Goal: Information Seeking & Learning: Learn about a topic

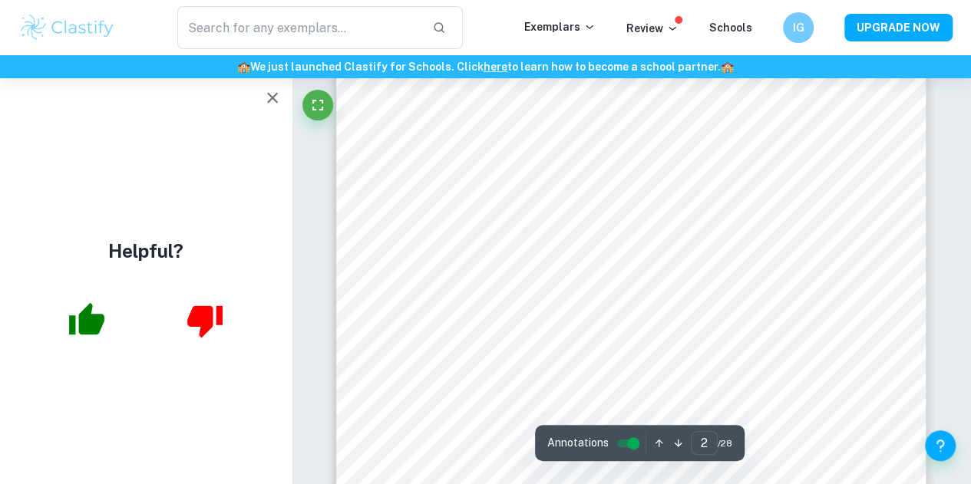
scroll to position [1375, 0]
click at [271, 102] on icon "button" at bounding box center [272, 97] width 18 height 18
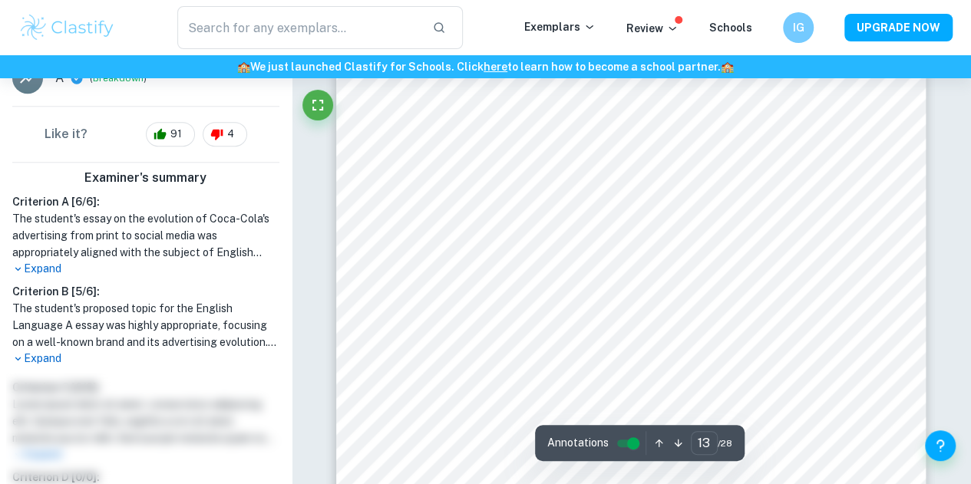
scroll to position [10646, 0]
click at [632, 443] on input "controlled" at bounding box center [633, 443] width 55 height 18
click at [617, 434] on input "controlled" at bounding box center [620, 443] width 55 height 18
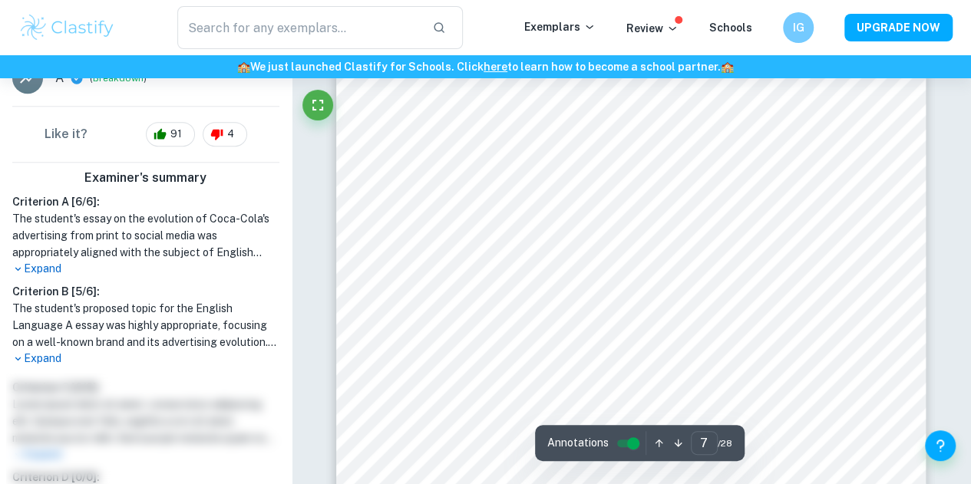
click at [43, 362] on p "Expand" at bounding box center [145, 359] width 267 height 16
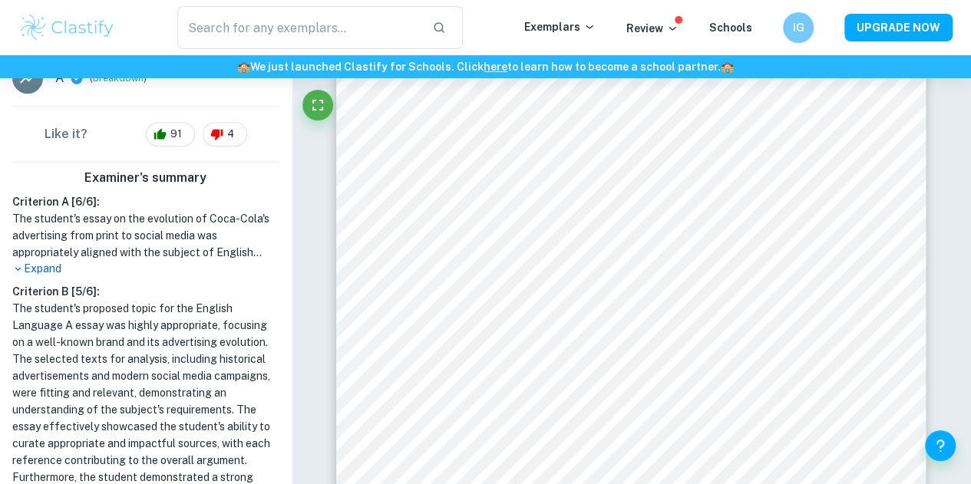
scroll to position [474, 0]
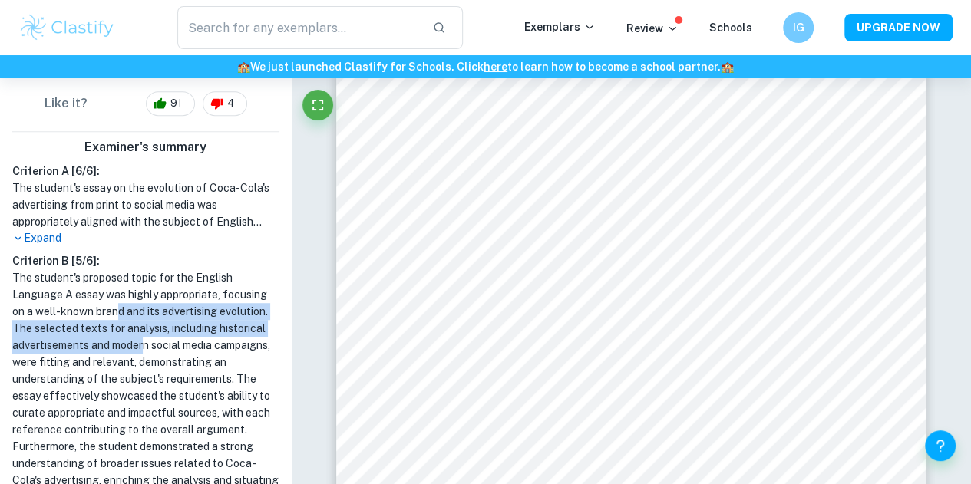
drag, startPoint x: 192, startPoint y: 348, endPoint x: 107, endPoint y: 312, distance: 91.8
click at [107, 312] on h1 "The student's proposed topic for the English Language A essay was highly approp…" at bounding box center [145, 387] width 267 height 236
drag, startPoint x: 107, startPoint y: 312, endPoint x: 97, endPoint y: 355, distance: 45.0
click at [97, 355] on h1 "The student's proposed topic for the English Language A essay was highly approp…" at bounding box center [145, 387] width 267 height 236
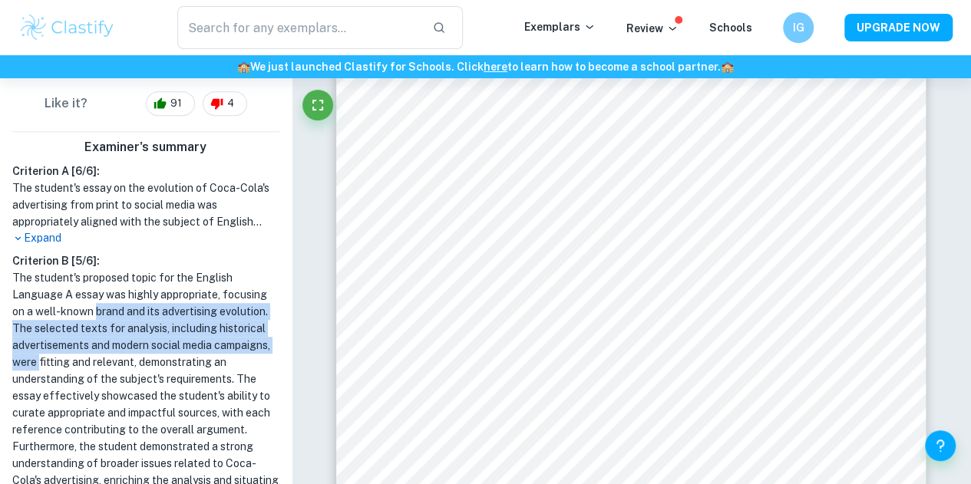
click at [97, 355] on h1 "The student's proposed topic for the English Language A essay was highly approp…" at bounding box center [145, 387] width 267 height 236
drag, startPoint x: 97, startPoint y: 355, endPoint x: 73, endPoint y: 325, distance: 38.8
click at [73, 325] on h1 "The student's proposed topic for the English Language A essay was highly approp…" at bounding box center [145, 387] width 267 height 236
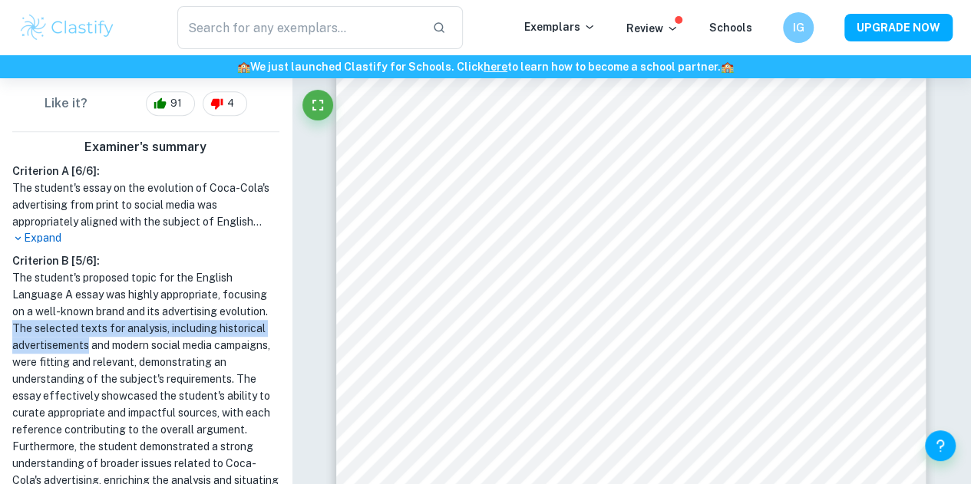
drag, startPoint x: 73, startPoint y: 325, endPoint x: 103, endPoint y: 375, distance: 58.2
click at [103, 375] on h1 "The student's proposed topic for the English Language A essay was highly approp…" at bounding box center [145, 387] width 267 height 236
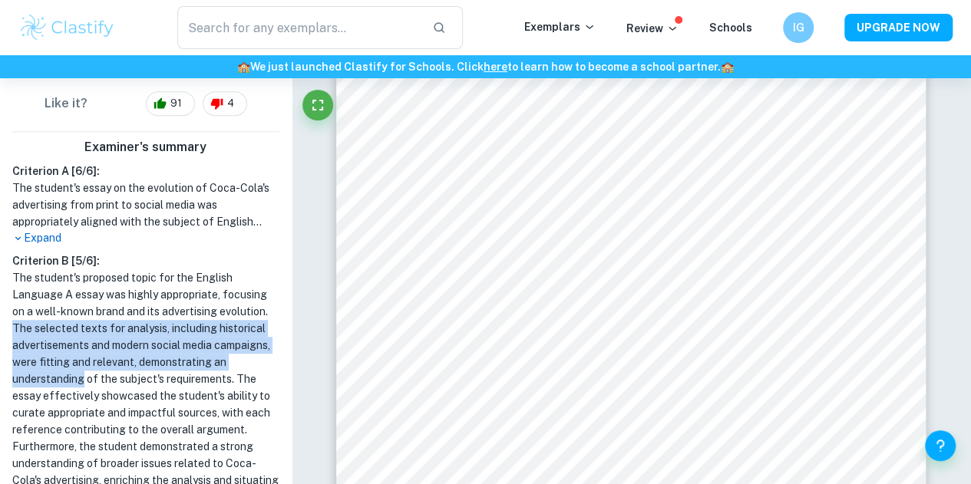
click at [51, 347] on h1 "The student's proposed topic for the English Language A essay was highly approp…" at bounding box center [145, 387] width 267 height 236
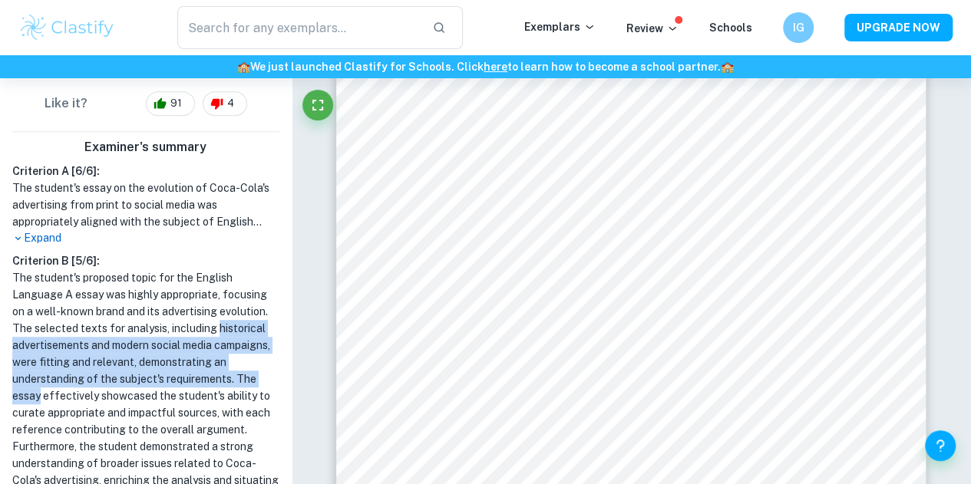
drag, startPoint x: 51, startPoint y: 347, endPoint x: 111, endPoint y: 413, distance: 89.1
click at [111, 413] on h1 "The student's proposed topic for the English Language A essay was highly approp…" at bounding box center [145, 387] width 267 height 236
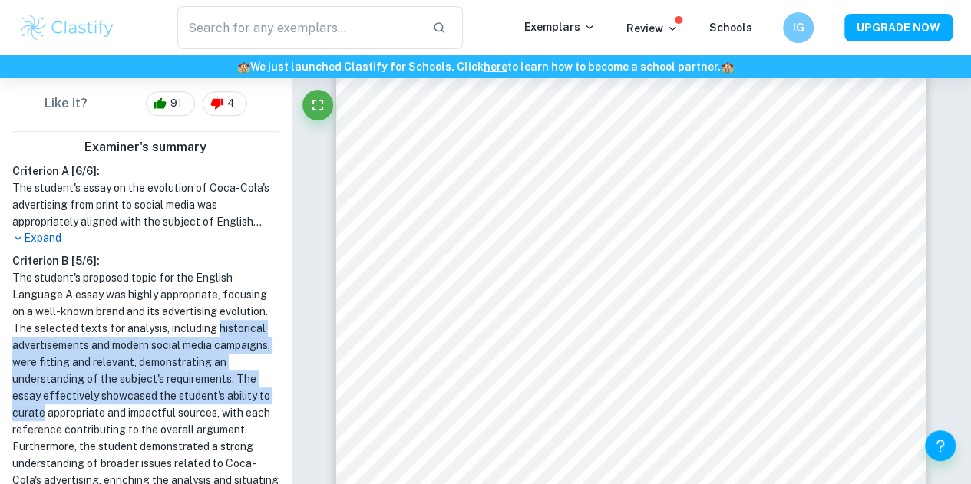
click at [111, 413] on h1 "The student's proposed topic for the English Language A essay was highly approp…" at bounding box center [145, 387] width 267 height 236
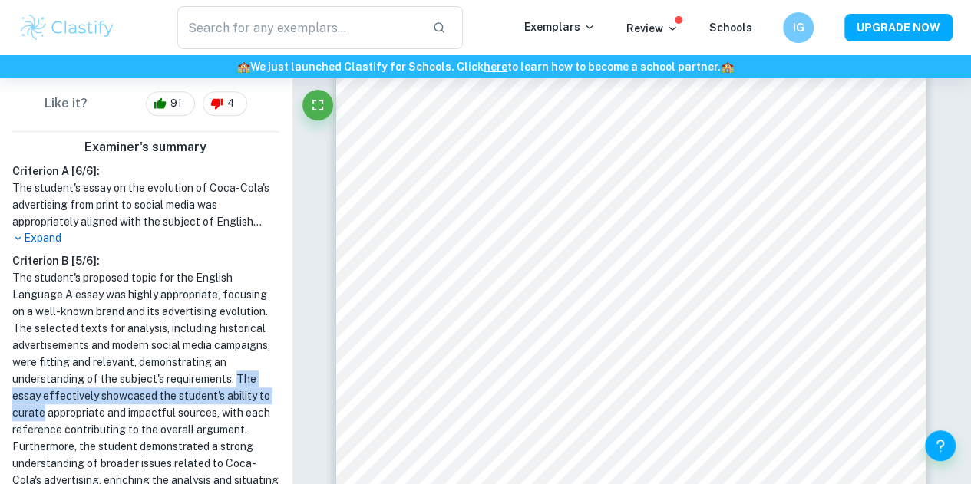
drag, startPoint x: 111, startPoint y: 413, endPoint x: 85, endPoint y: 393, distance: 32.2
click at [85, 393] on h1 "The student's proposed topic for the English Language A essay was highly approp…" at bounding box center [145, 387] width 267 height 236
drag, startPoint x: 85, startPoint y: 393, endPoint x: 115, endPoint y: 434, distance: 51.1
click at [115, 434] on h1 "The student's proposed topic for the English Language A essay was highly approp…" at bounding box center [145, 387] width 267 height 236
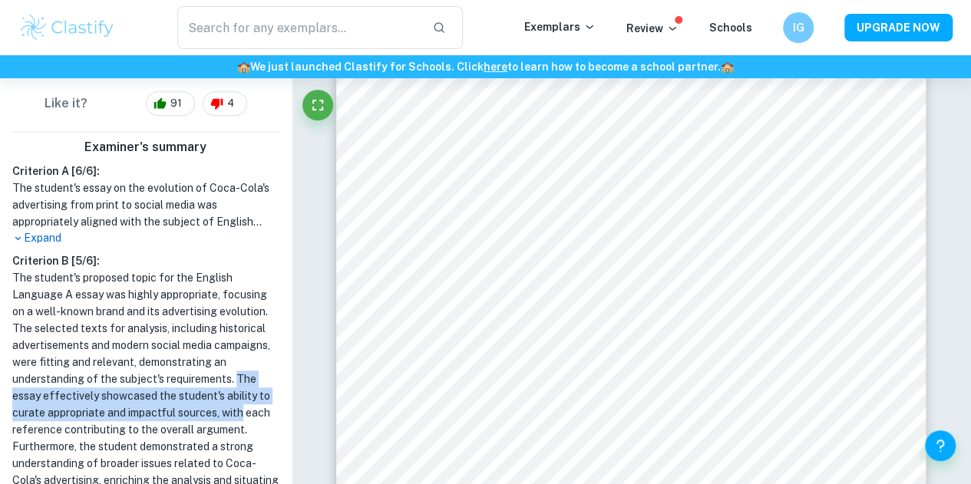
click at [115, 434] on h1 "The student's proposed topic for the English Language A essay was highly approp…" at bounding box center [145, 387] width 267 height 236
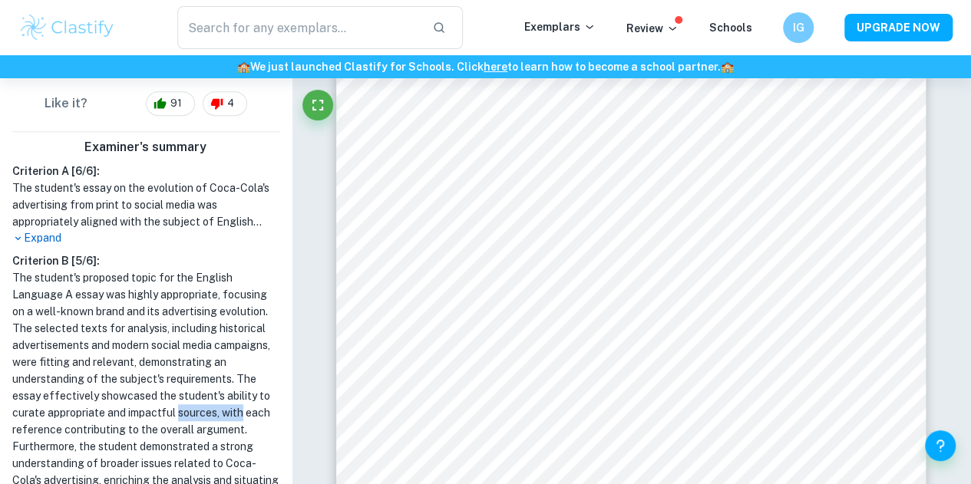
drag, startPoint x: 115, startPoint y: 434, endPoint x: 81, endPoint y: 415, distance: 38.8
click at [81, 415] on h1 "The student's proposed topic for the English Language A essay was highly approp…" at bounding box center [145, 387] width 267 height 236
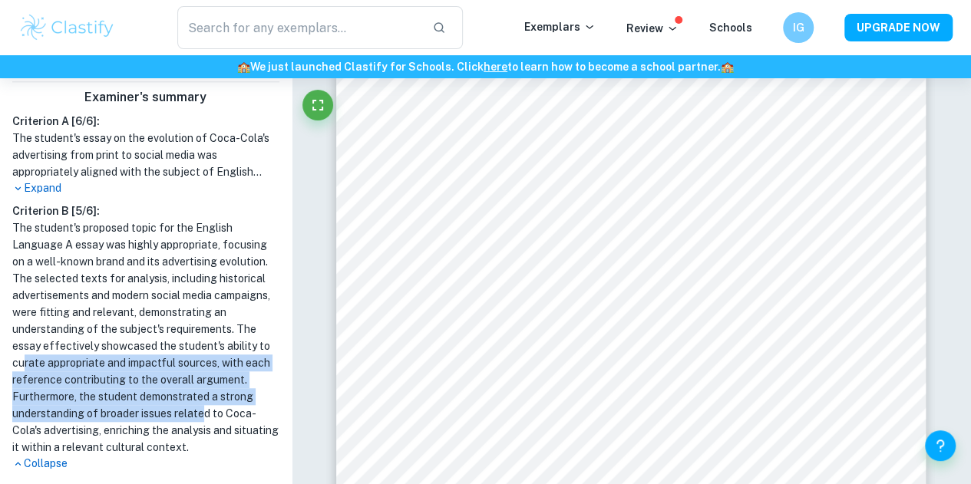
drag, startPoint x: 117, startPoint y: 367, endPoint x: 130, endPoint y: 435, distance: 69.5
click at [130, 435] on h1 "The student's proposed topic for the English Language A essay was highly approp…" at bounding box center [145, 338] width 267 height 236
drag, startPoint x: 130, startPoint y: 435, endPoint x: 84, endPoint y: 352, distance: 94.5
click at [84, 352] on h1 "The student's proposed topic for the English Language A essay was highly approp…" at bounding box center [145, 338] width 267 height 236
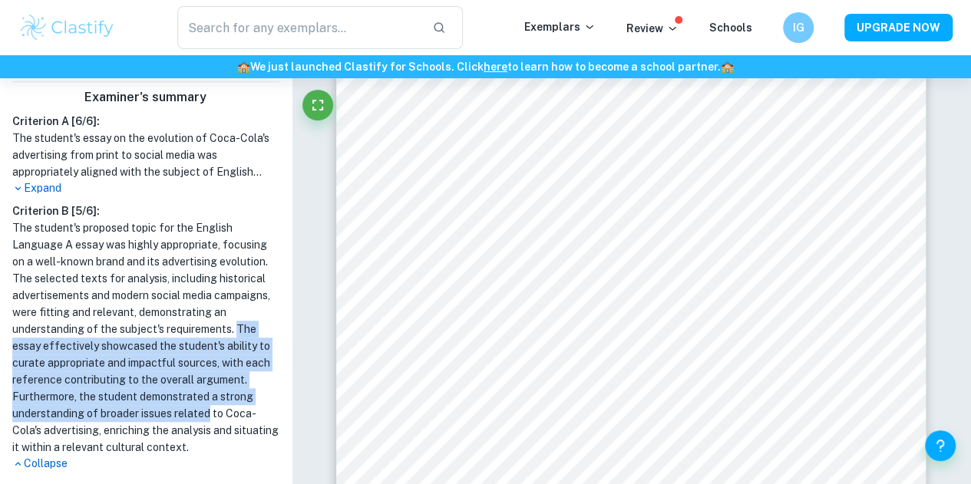
click at [84, 352] on h1 "The student's proposed topic for the English Language A essay was highly approp…" at bounding box center [145, 338] width 267 height 236
drag, startPoint x: 84, startPoint y: 352, endPoint x: 151, endPoint y: 436, distance: 107.0
click at [151, 436] on h1 "The student's proposed topic for the English Language A essay was highly approp…" at bounding box center [145, 338] width 267 height 236
drag, startPoint x: 151, startPoint y: 436, endPoint x: 98, endPoint y: 351, distance: 100.3
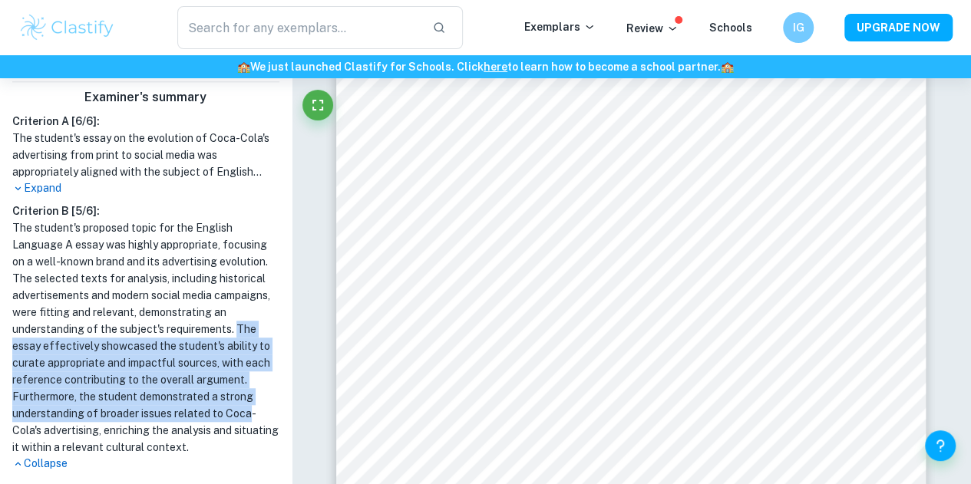
click at [98, 351] on h1 "The student's proposed topic for the English Language A essay was highly approp…" at bounding box center [145, 338] width 267 height 236
drag, startPoint x: 98, startPoint y: 351, endPoint x: 167, endPoint y: 450, distance: 120.7
click at [167, 450] on h1 "The student's proposed topic for the English Language A essay was highly approp…" at bounding box center [145, 338] width 267 height 236
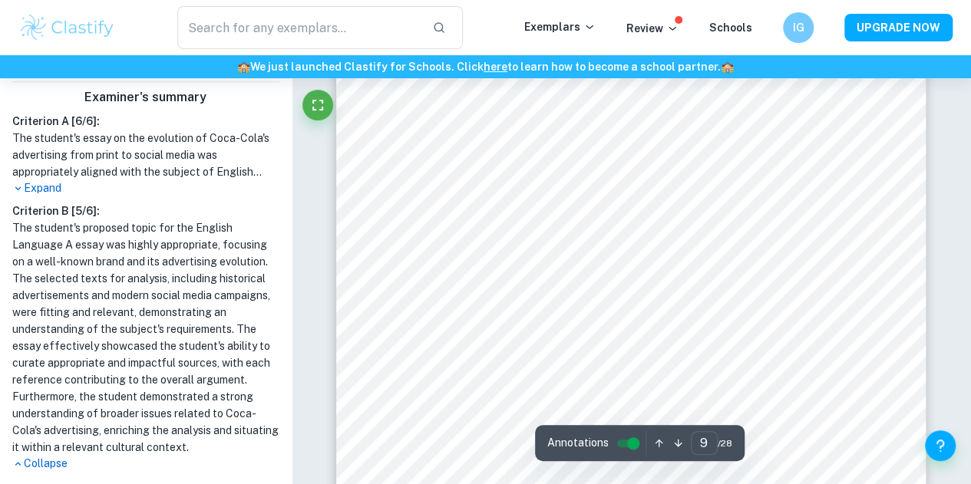
scroll to position [7210, 0]
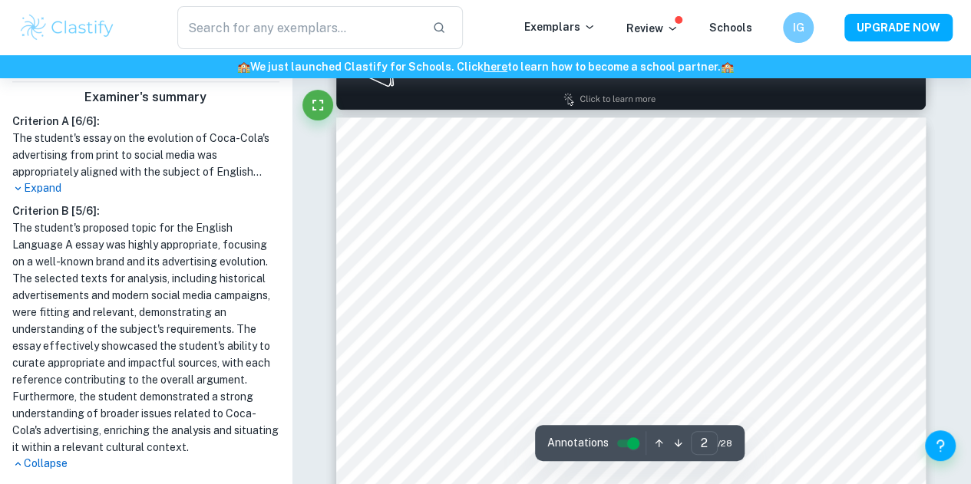
type input "1"
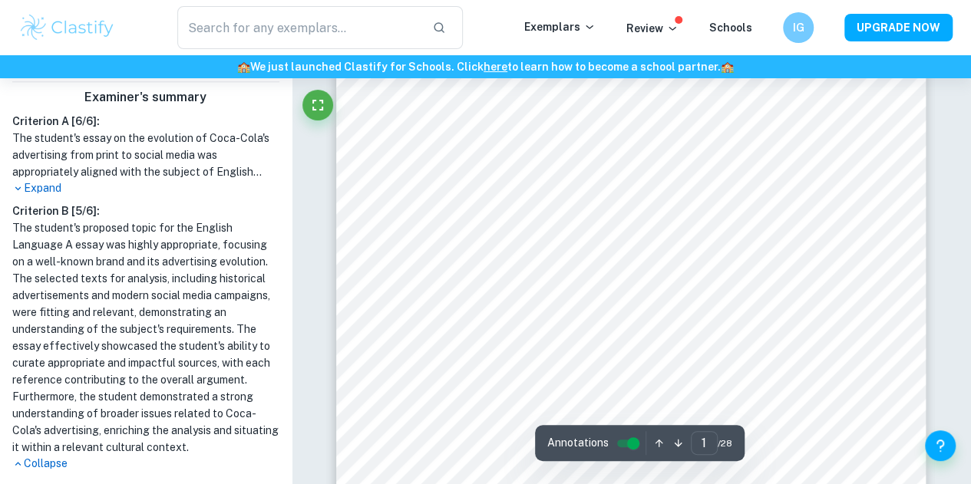
scroll to position [107, 0]
